Goal: Navigation & Orientation: Find specific page/section

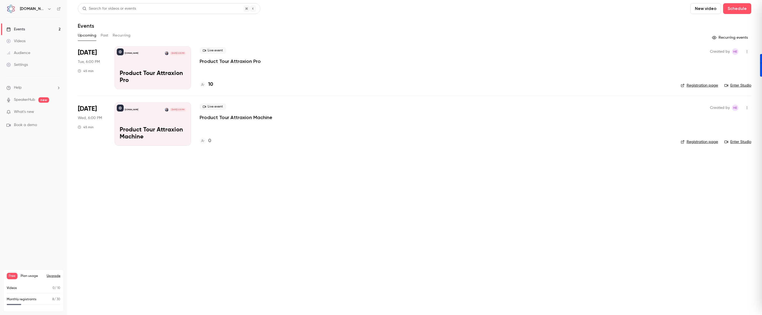
click at [174, 80] on p "Product Tour Attraxion Pro" at bounding box center [153, 77] width 66 height 14
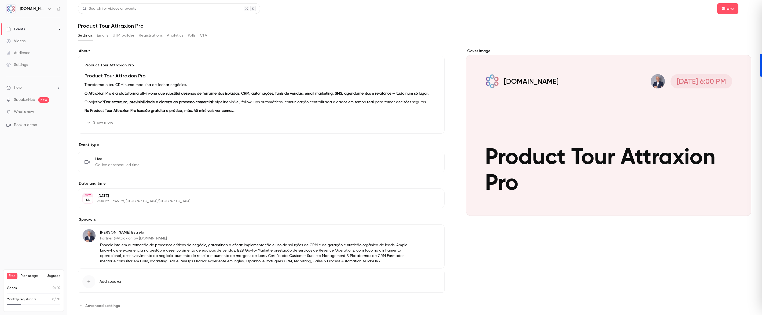
click at [122, 38] on button "UTM builder" at bounding box center [124, 35] width 22 height 9
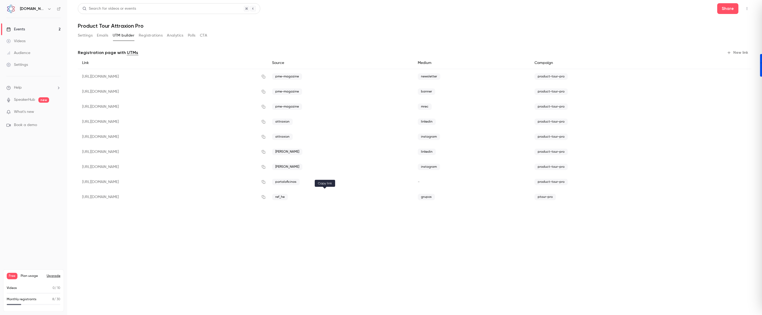
click at [266, 197] on icon "button" at bounding box center [263, 197] width 4 height 4
click at [20, 28] on div "Events" at bounding box center [15, 29] width 19 height 5
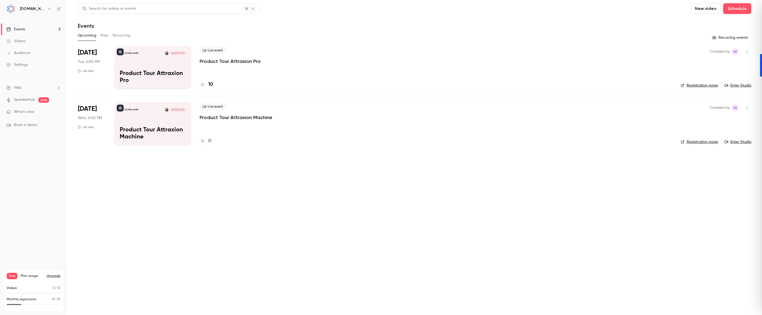
click at [26, 52] on div "Audience" at bounding box center [18, 52] width 24 height 5
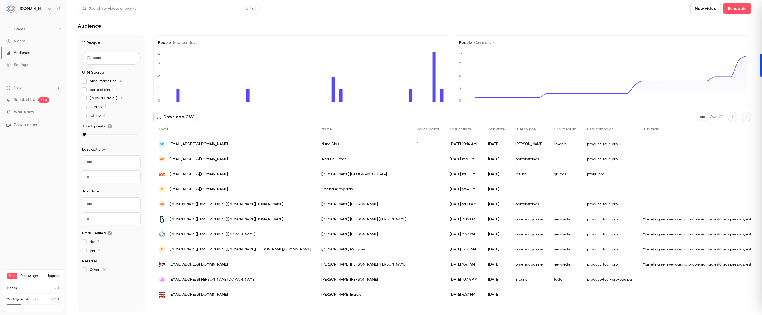
click at [24, 31] on div "Events" at bounding box center [15, 29] width 19 height 5
